Goal: Transaction & Acquisition: Download file/media

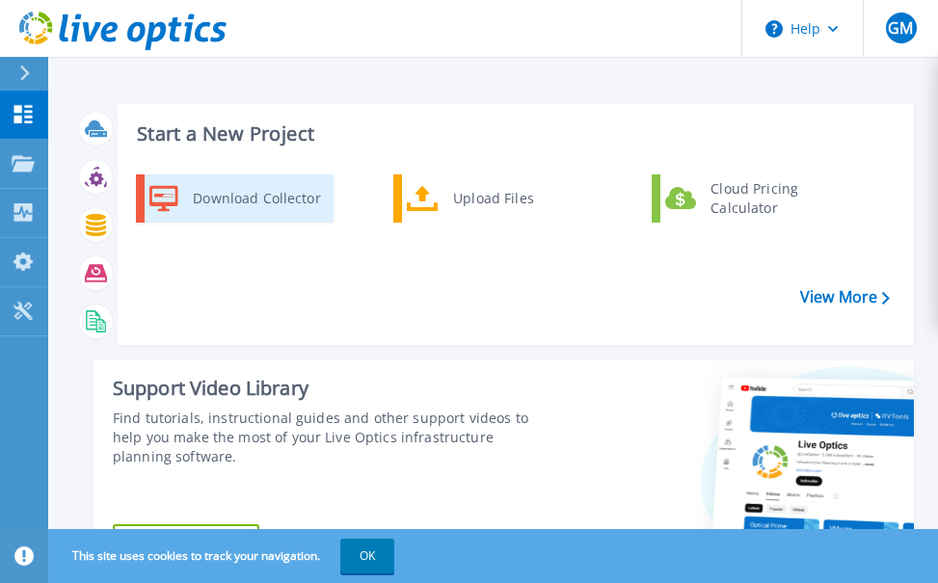
click at [234, 198] on div "Download Collector" at bounding box center [256, 198] width 146 height 39
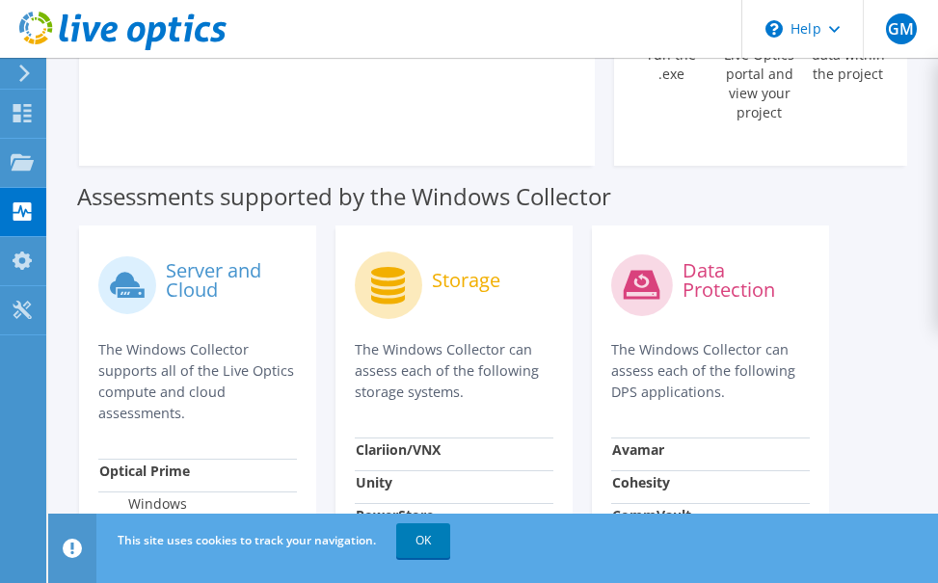
scroll to position [721, 0]
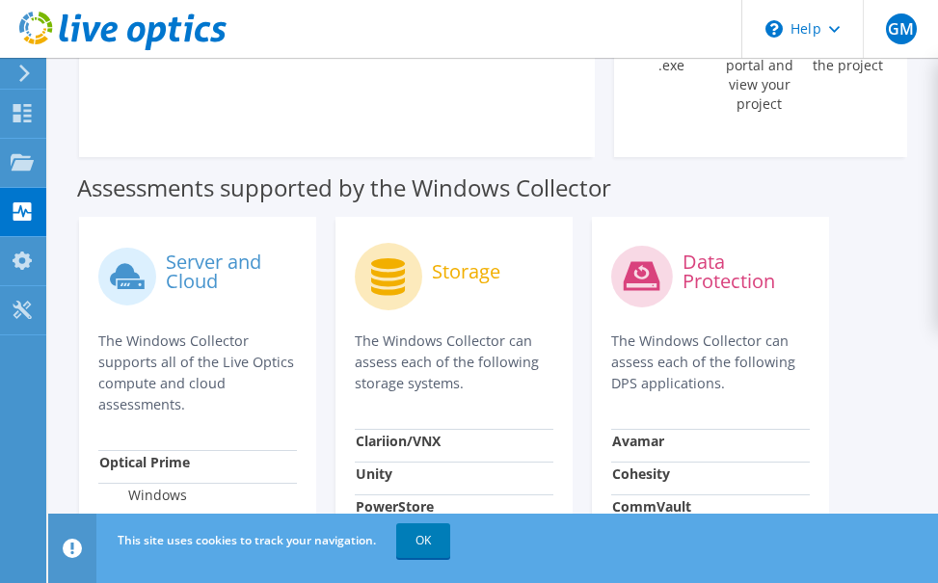
click at [190, 253] on label "Server and Cloud" at bounding box center [231, 272] width 131 height 39
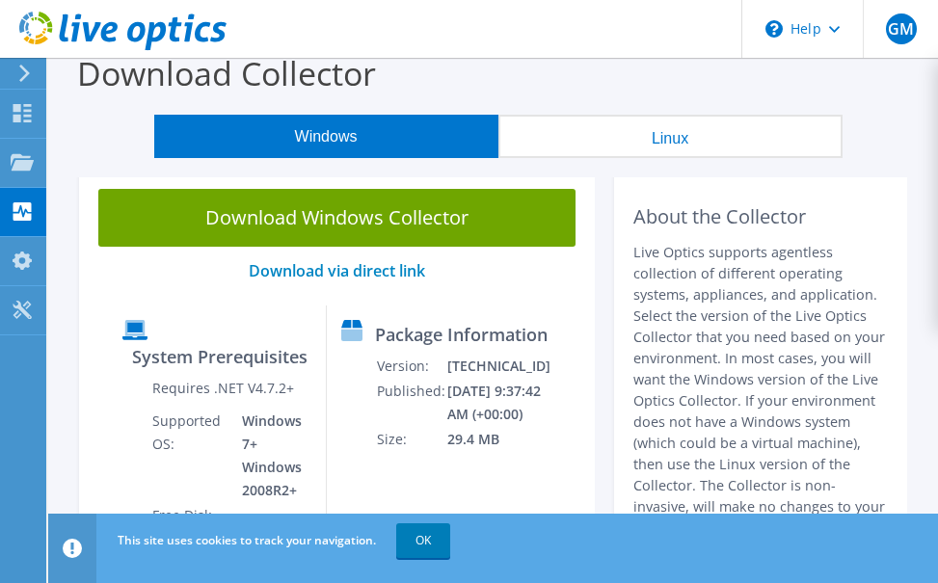
scroll to position [0, 0]
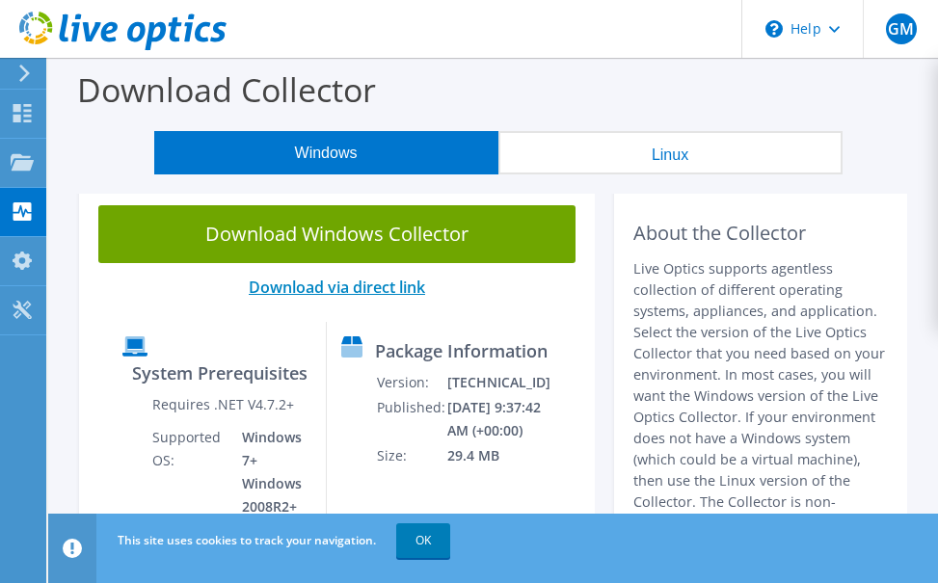
click at [329, 284] on link "Download via direct link" at bounding box center [337, 287] width 176 height 21
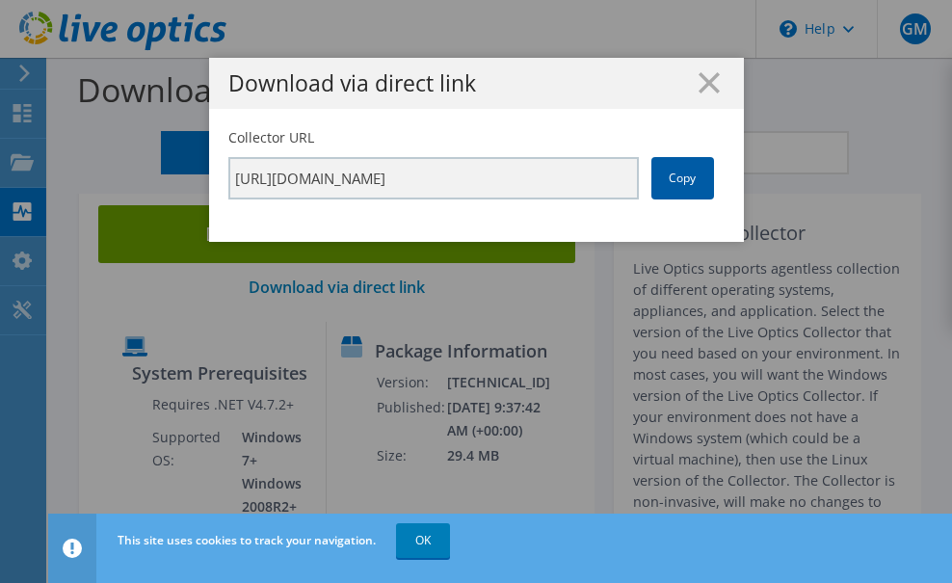
click at [690, 183] on link "Copy" at bounding box center [683, 178] width 63 height 42
click at [702, 83] on line at bounding box center [709, 82] width 19 height 19
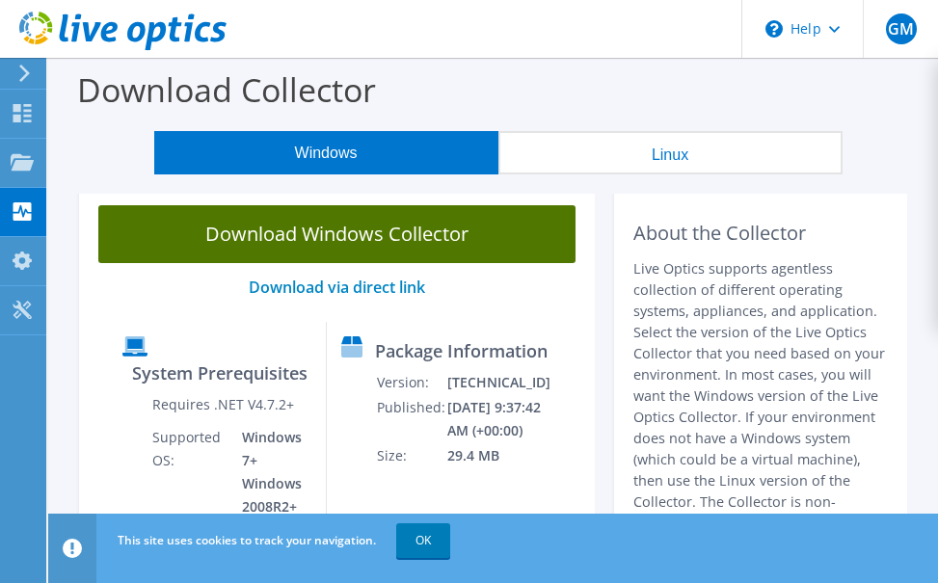
click at [287, 232] on link "Download Windows Collector" at bounding box center [336, 234] width 477 height 58
